Goal: Task Accomplishment & Management: Use online tool/utility

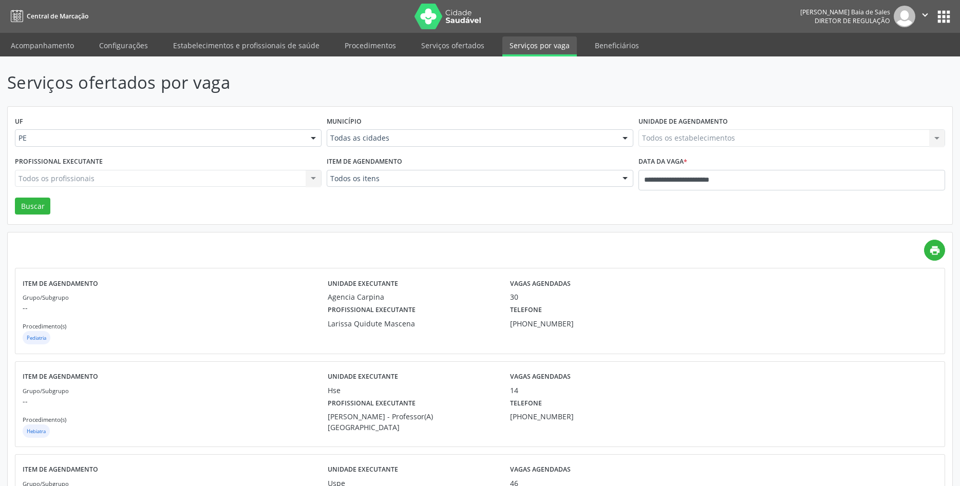
drag, startPoint x: 230, startPoint y: 221, endPoint x: 185, endPoint y: 24, distance: 202.7
click at [232, 207] on div "UF PE PE Nenhum resultado encontrado para: " " Não há nenhuma opção para ser ex…" at bounding box center [480, 166] width 944 height 118
click at [929, 251] on icon "print" at bounding box center [934, 250] width 11 height 11
drag, startPoint x: 224, startPoint y: 171, endPoint x: 225, endPoint y: 164, distance: 6.8
click at [224, 171] on div "Todos os profissionais Todos os profissionais Nenhum resultado encontrado para:…" at bounding box center [168, 178] width 307 height 17
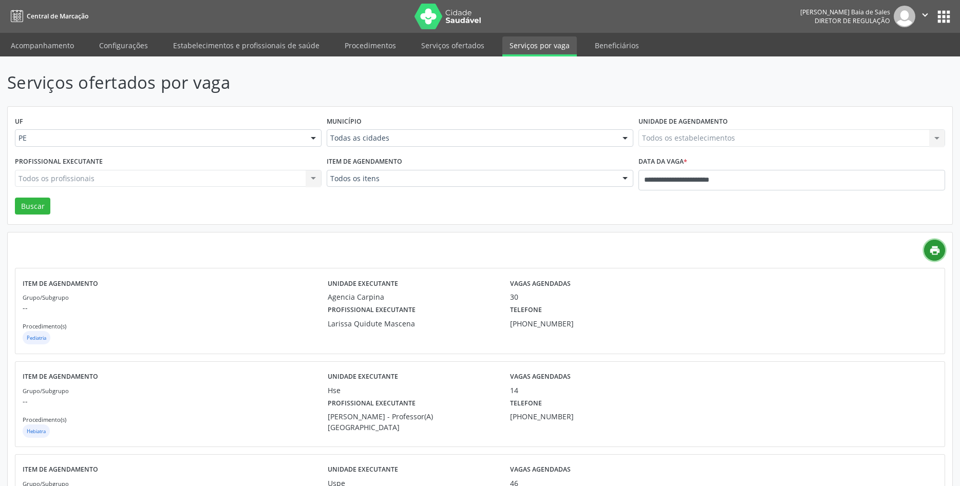
click at [939, 253] on icon "print" at bounding box center [934, 250] width 11 height 11
click at [943, 249] on link "print" at bounding box center [934, 250] width 21 height 21
click at [591, 85] on p "Serviços ofertados por vaga" at bounding box center [338, 83] width 662 height 26
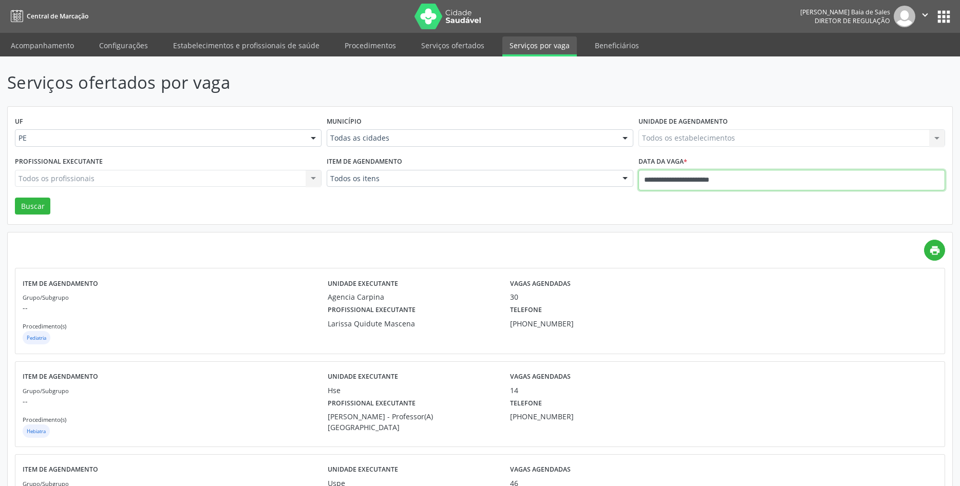
click at [661, 173] on input "**********" at bounding box center [791, 180] width 307 height 21
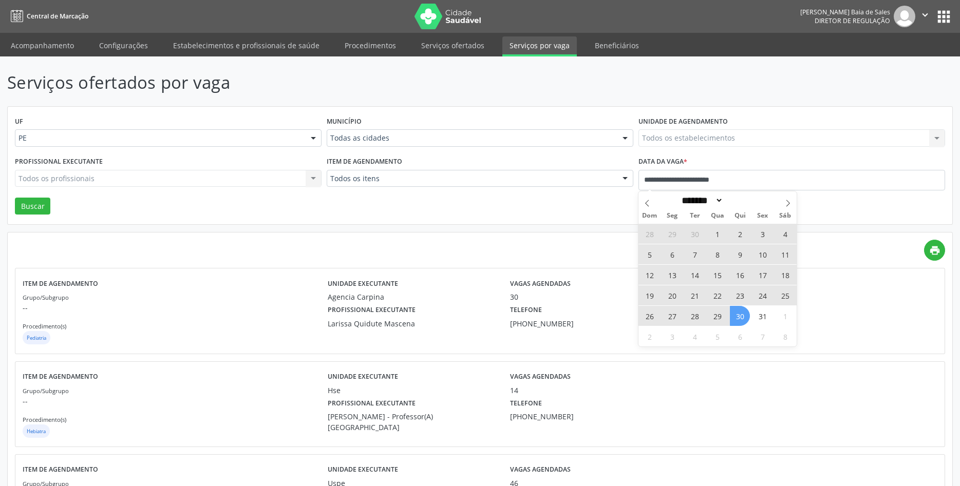
click at [741, 319] on span "30" at bounding box center [740, 316] width 20 height 20
type input "**********"
click at [652, 203] on span at bounding box center [646, 200] width 17 height 17
select select "*"
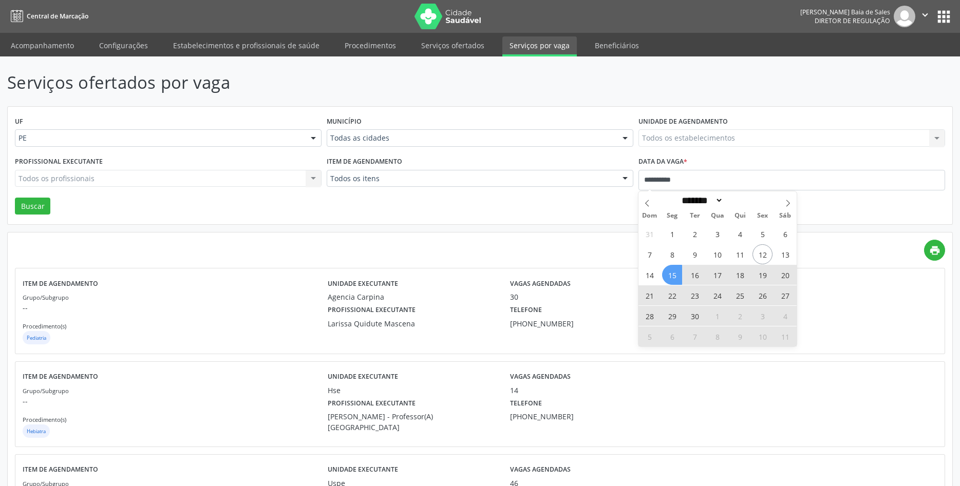
click at [673, 274] on span "15" at bounding box center [672, 275] width 20 height 20
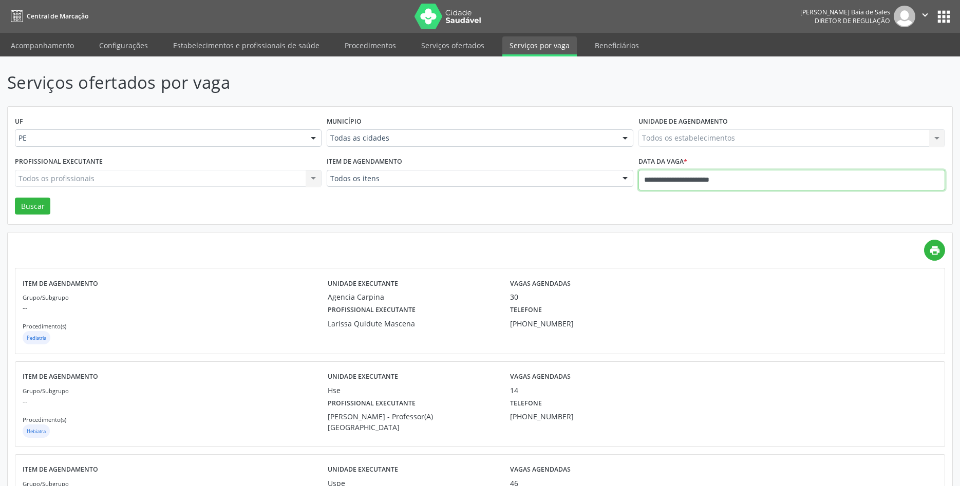
click at [768, 173] on input "**********" at bounding box center [791, 180] width 307 height 21
click at [938, 251] on icon "print" at bounding box center [934, 250] width 11 height 11
click at [46, 215] on button "Buscar" at bounding box center [32, 206] width 35 height 17
click at [940, 250] on link "print" at bounding box center [934, 250] width 21 height 21
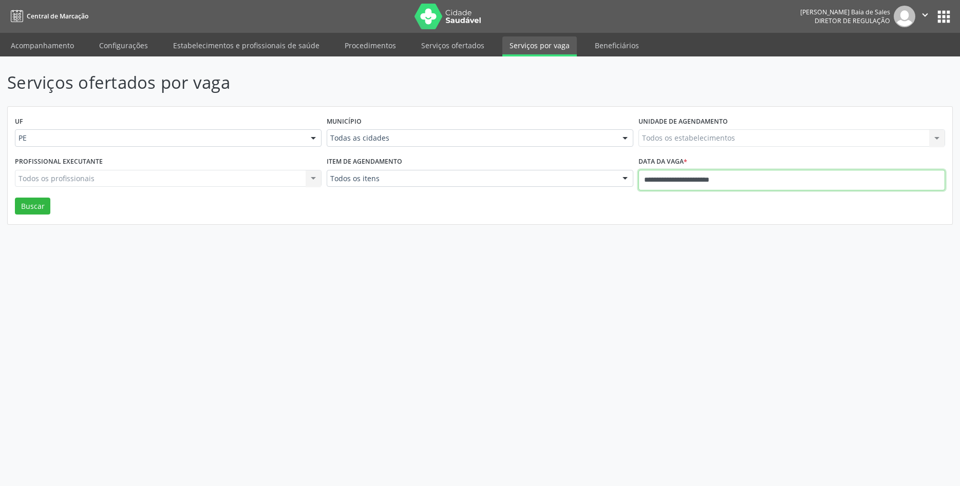
click at [694, 182] on input "**********" at bounding box center [791, 180] width 307 height 21
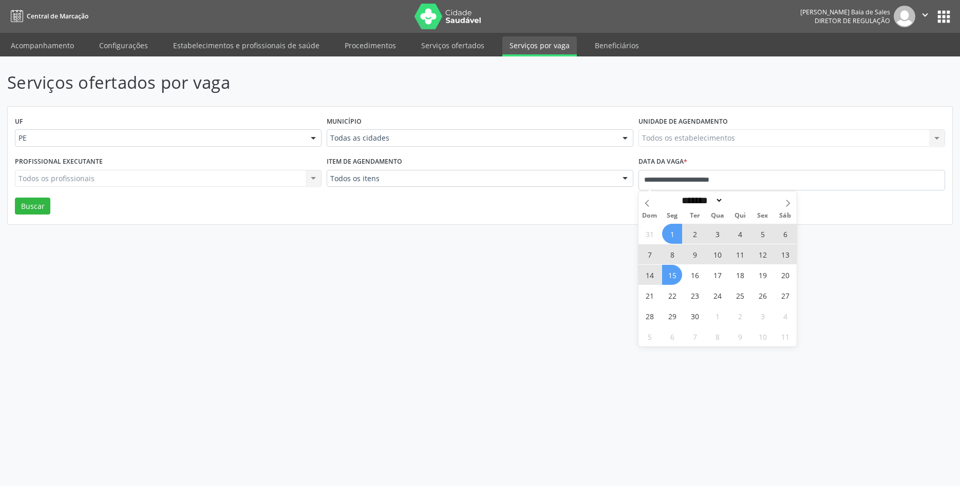
click at [667, 279] on span "15" at bounding box center [672, 275] width 20 height 20
type input "**********"
click at [793, 203] on span at bounding box center [787, 200] width 17 height 17
select select "*"
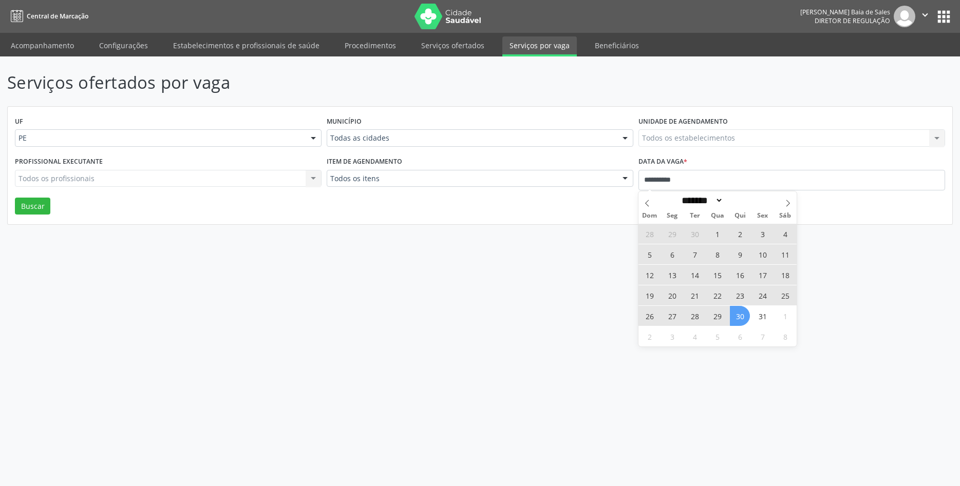
click at [740, 313] on span "30" at bounding box center [740, 316] width 20 height 20
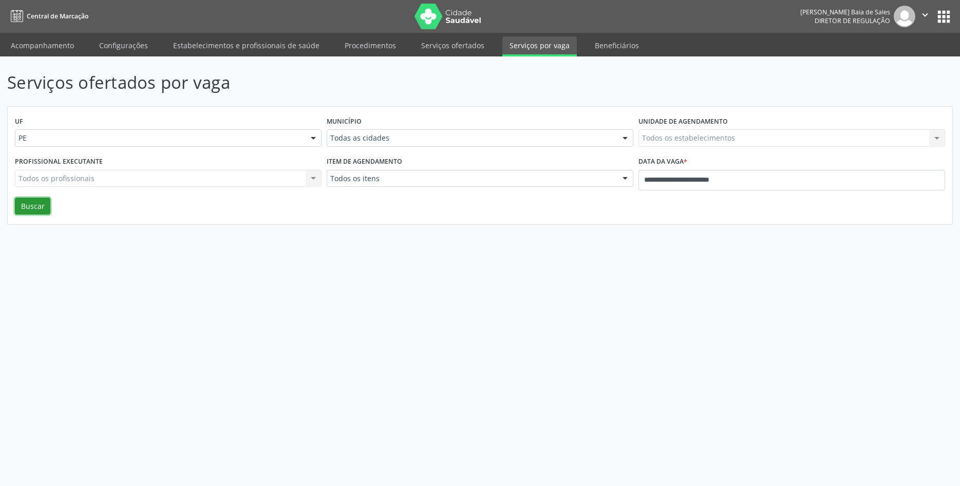
click at [26, 212] on button "Buscar" at bounding box center [32, 206] width 35 height 17
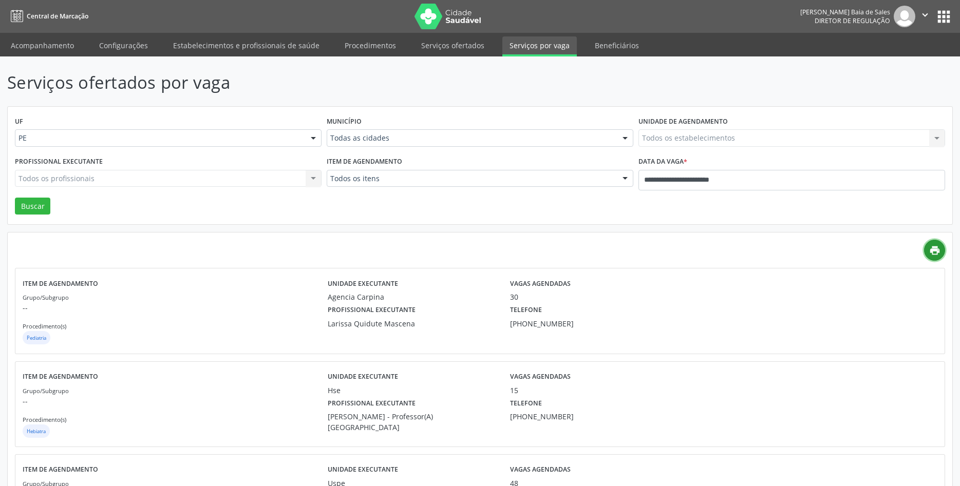
click at [934, 255] on icon "print" at bounding box center [934, 250] width 11 height 11
click at [594, 348] on div "Item de agendamento Grupo/Subgrupo -- Procedimento(s) Pediatria Unidade executa…" at bounding box center [479, 311] width 929 height 85
click at [539, 320] on div "[PHONE_NUMBER]" at bounding box center [548, 323] width 77 height 11
click at [558, 323] on div "[PHONE_NUMBER]" at bounding box center [548, 323] width 77 height 11
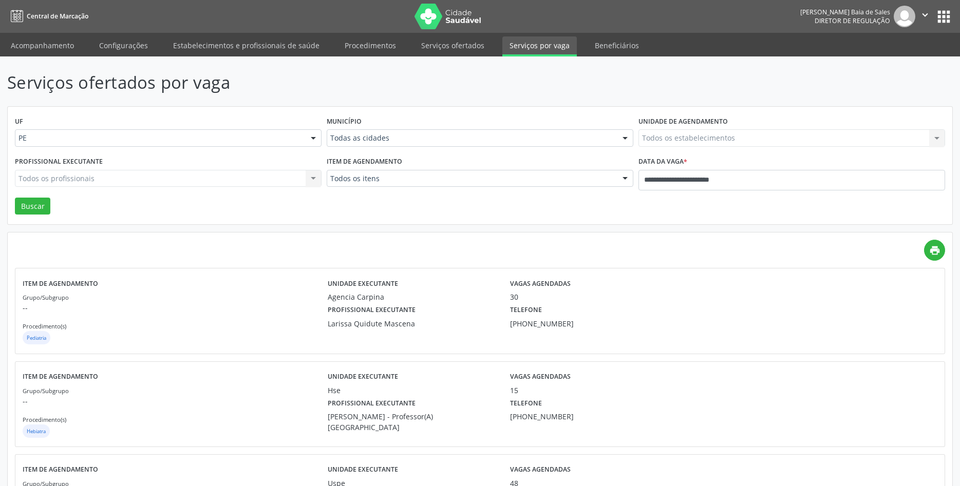
click at [558, 323] on div "[PHONE_NUMBER]" at bounding box center [548, 323] width 77 height 11
click at [533, 327] on div "[PHONE_NUMBER]" at bounding box center [548, 323] width 77 height 11
click at [488, 312] on div "Profissional executante Larissa Quidute Mascena" at bounding box center [411, 315] width 183 height 27
